Goal: Book appointment/travel/reservation

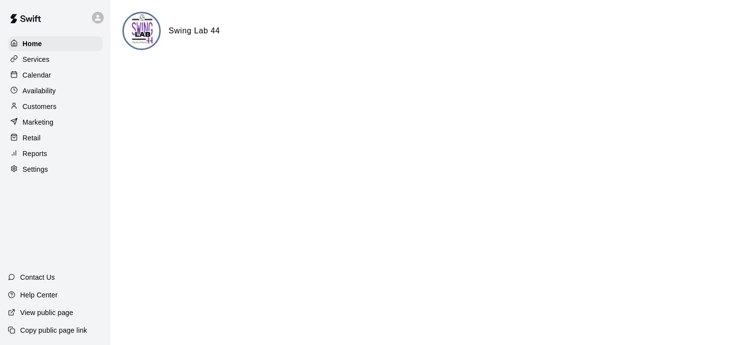
click at [49, 75] on p "Calendar" at bounding box center [37, 75] width 29 height 10
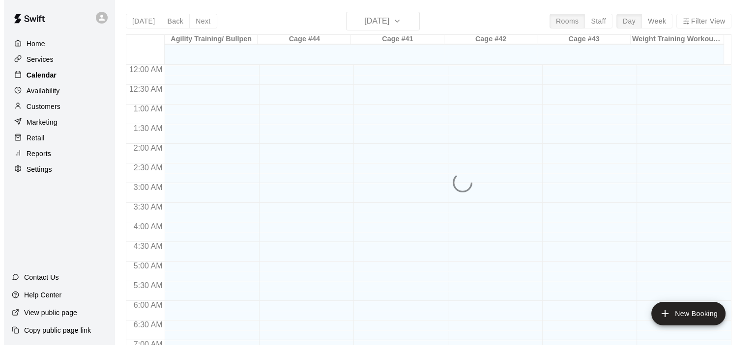
scroll to position [622, 0]
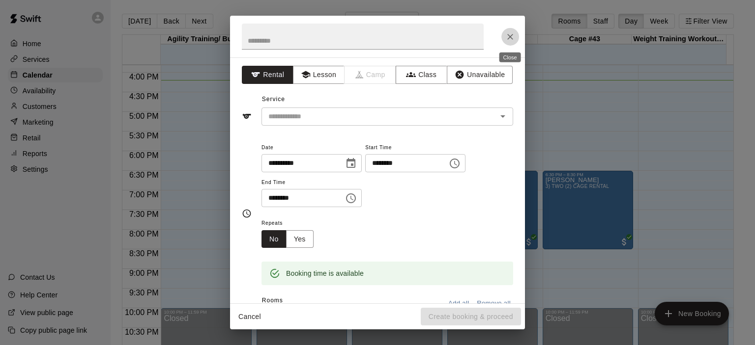
click at [507, 37] on icon "Close" at bounding box center [510, 37] width 10 height 10
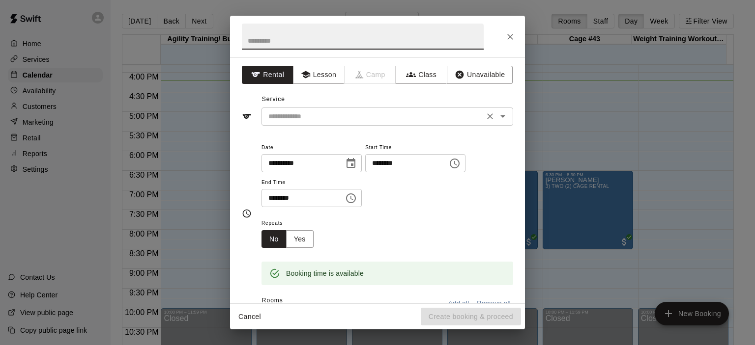
click at [500, 116] on icon "Open" at bounding box center [502, 116] width 5 height 2
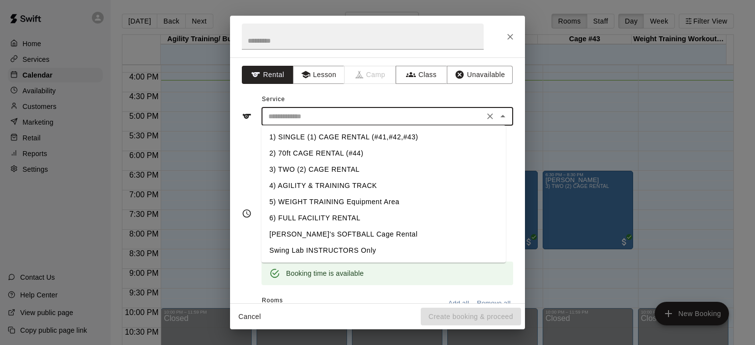
click at [392, 136] on li "1) SINGLE (1) CAGE RENTAL (#41,#42,#43)" at bounding box center [383, 137] width 244 height 16
type input "**********"
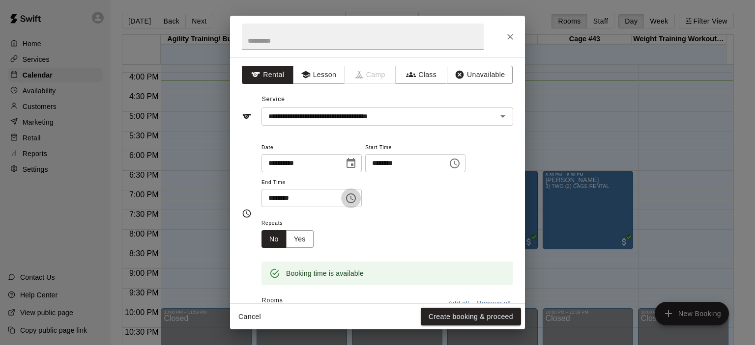
click at [356, 196] on icon "Choose time, selected time is 5:30 PM" at bounding box center [351, 199] width 10 height 10
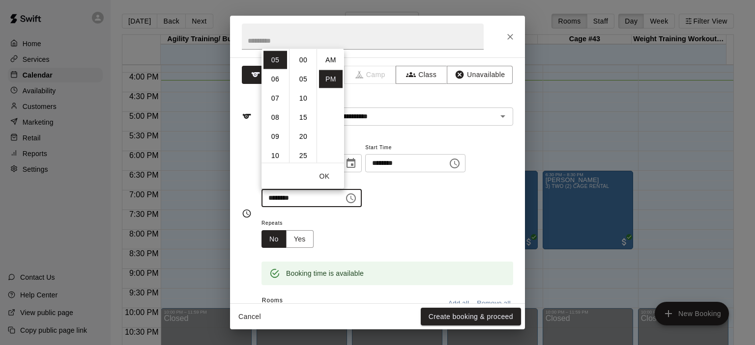
scroll to position [18, 0]
click at [273, 82] on li "06" at bounding box center [275, 79] width 24 height 18
type input "********"
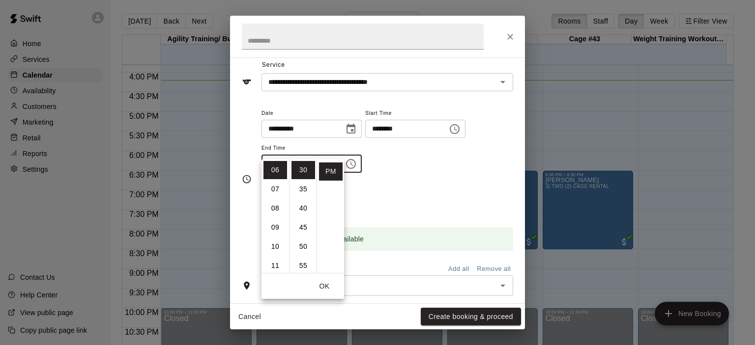
scroll to position [49, 0]
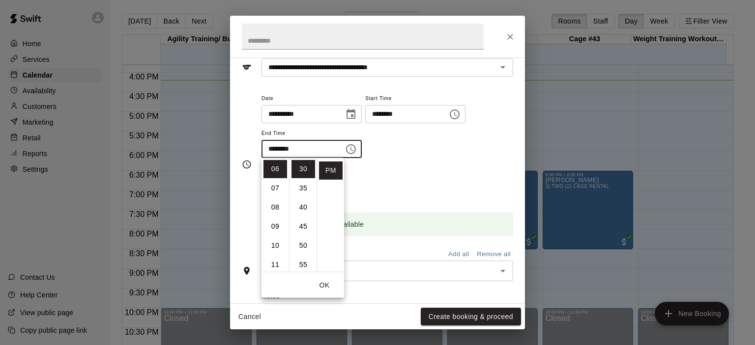
click at [393, 183] on div "Repeats No Yes" at bounding box center [387, 183] width 252 height 31
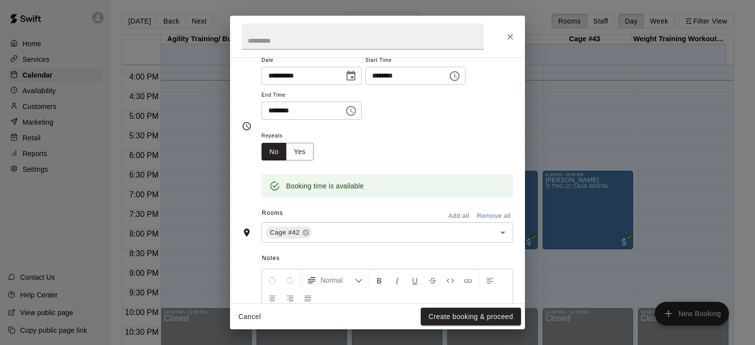
scroll to position [147, 0]
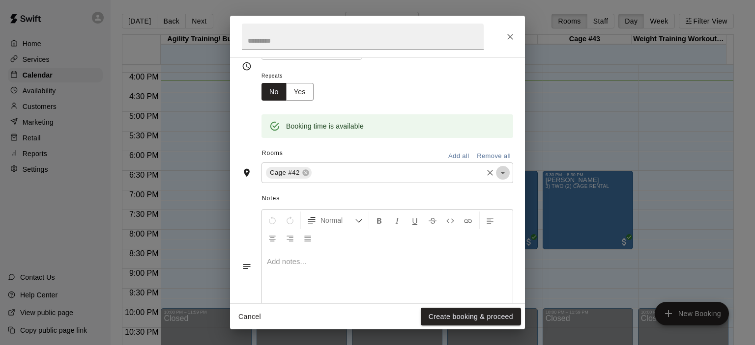
click at [497, 171] on icon "Open" at bounding box center [503, 173] width 12 height 12
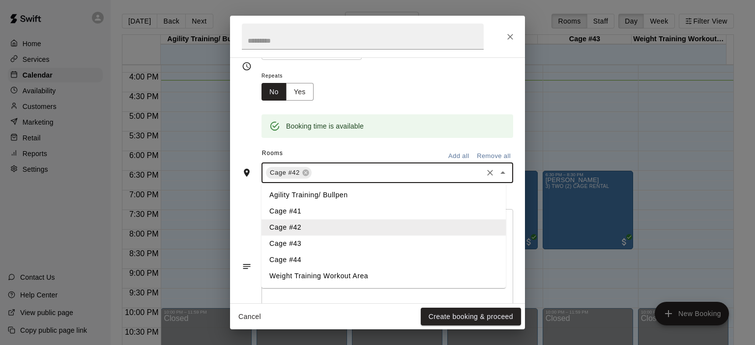
click at [313, 244] on li "Cage #43" at bounding box center [383, 244] width 244 height 16
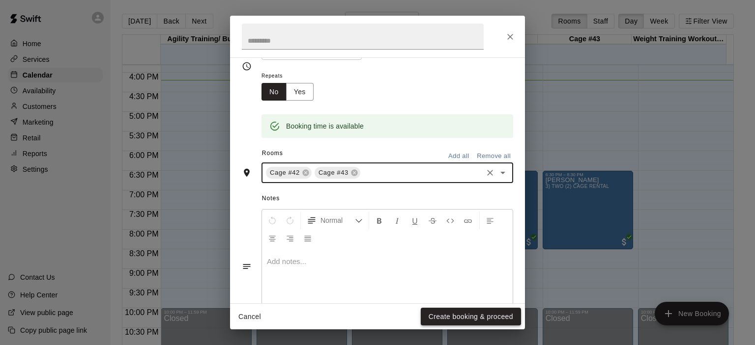
click at [482, 318] on button "Create booking & proceed" at bounding box center [471, 317] width 100 height 18
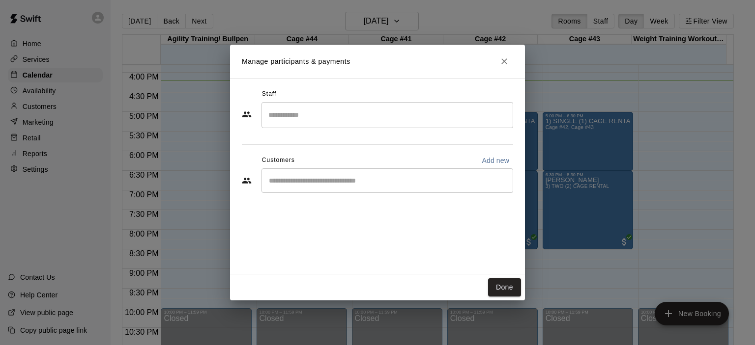
click at [385, 182] on input "Start typing to search customers..." at bounding box center [387, 181] width 243 height 10
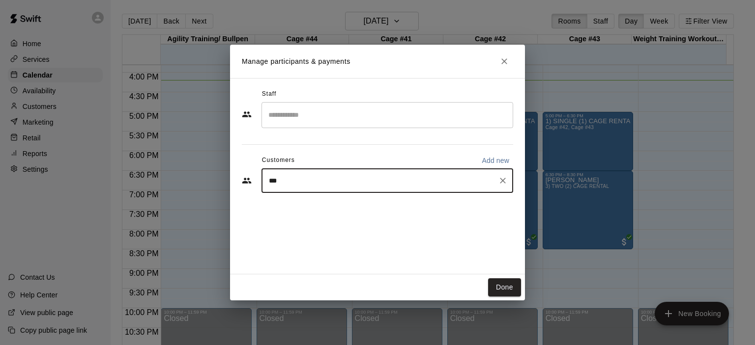
type input "****"
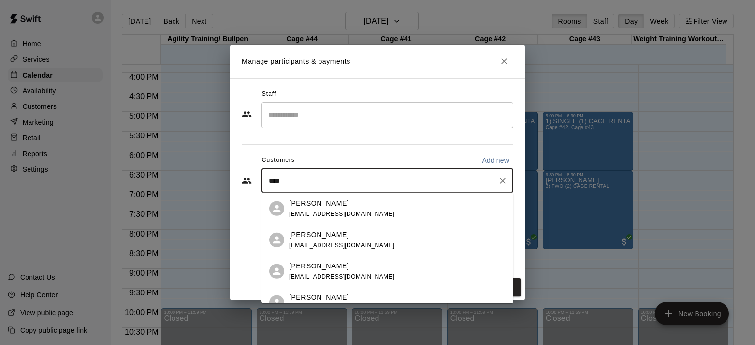
click at [342, 296] on p "[PERSON_NAME]" at bounding box center [319, 297] width 60 height 10
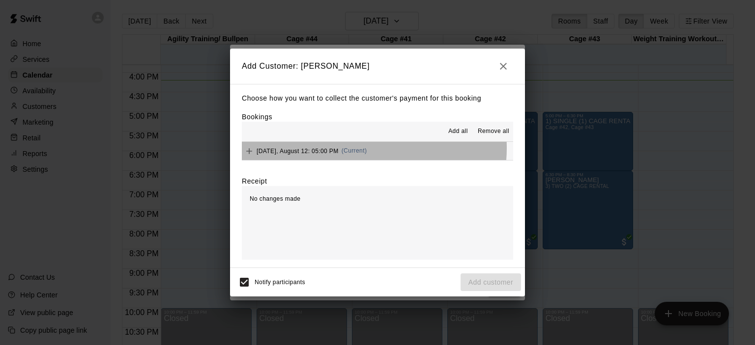
click at [362, 149] on span "(Current)" at bounding box center [355, 150] width 26 height 7
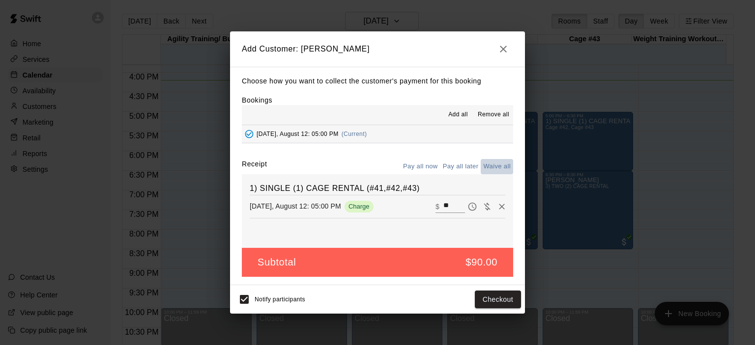
click at [489, 168] on button "Waive all" at bounding box center [497, 166] width 32 height 15
type input "*"
click at [487, 300] on button "Add customer" at bounding box center [490, 300] width 60 height 18
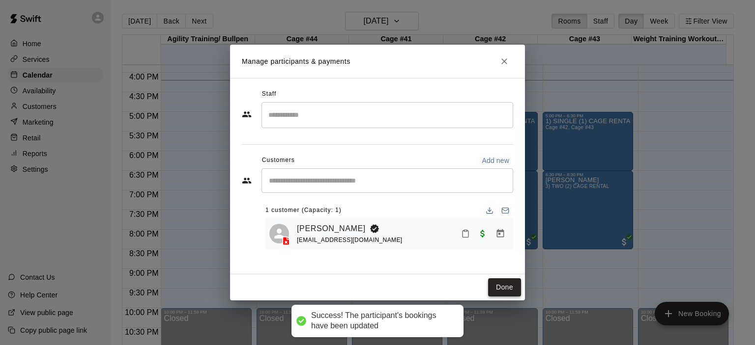
click at [508, 284] on button "Done" at bounding box center [504, 288] width 33 height 18
